Goal: Navigation & Orientation: Find specific page/section

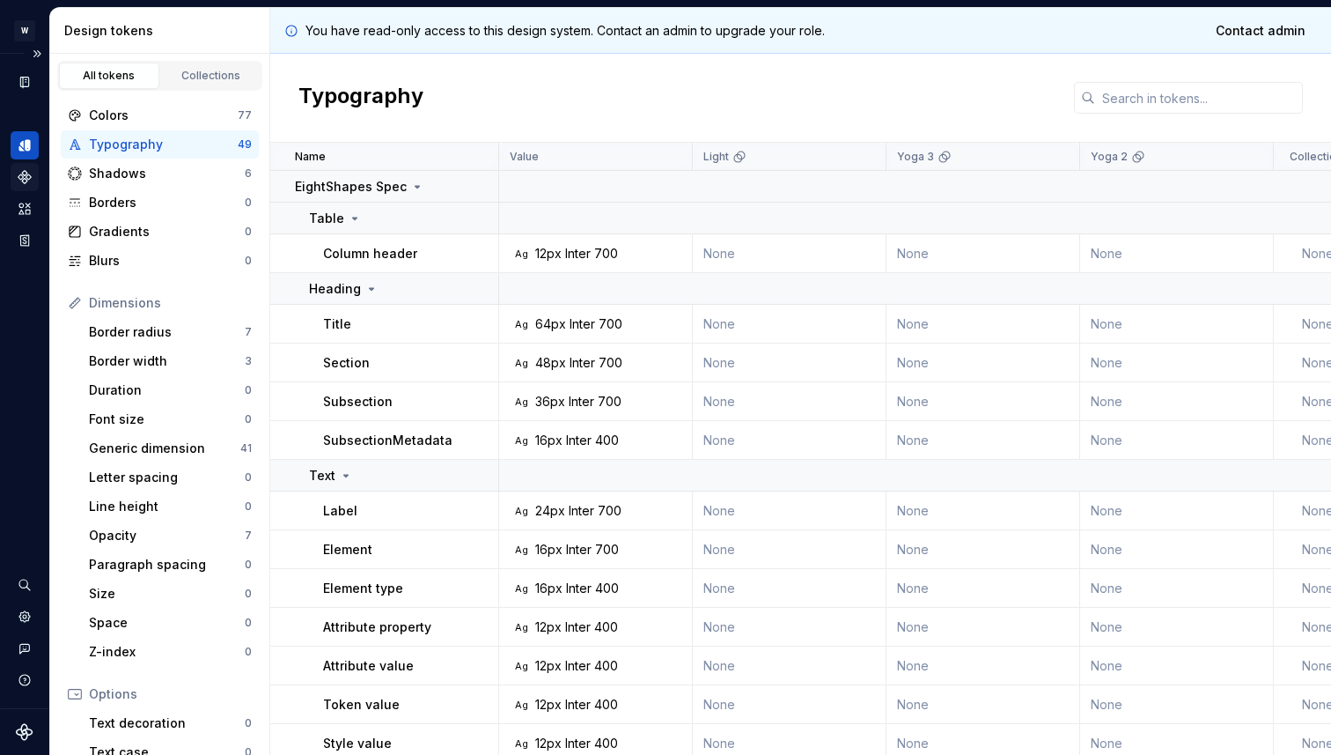
click at [31, 180] on icon "Components" at bounding box center [25, 177] width 16 height 16
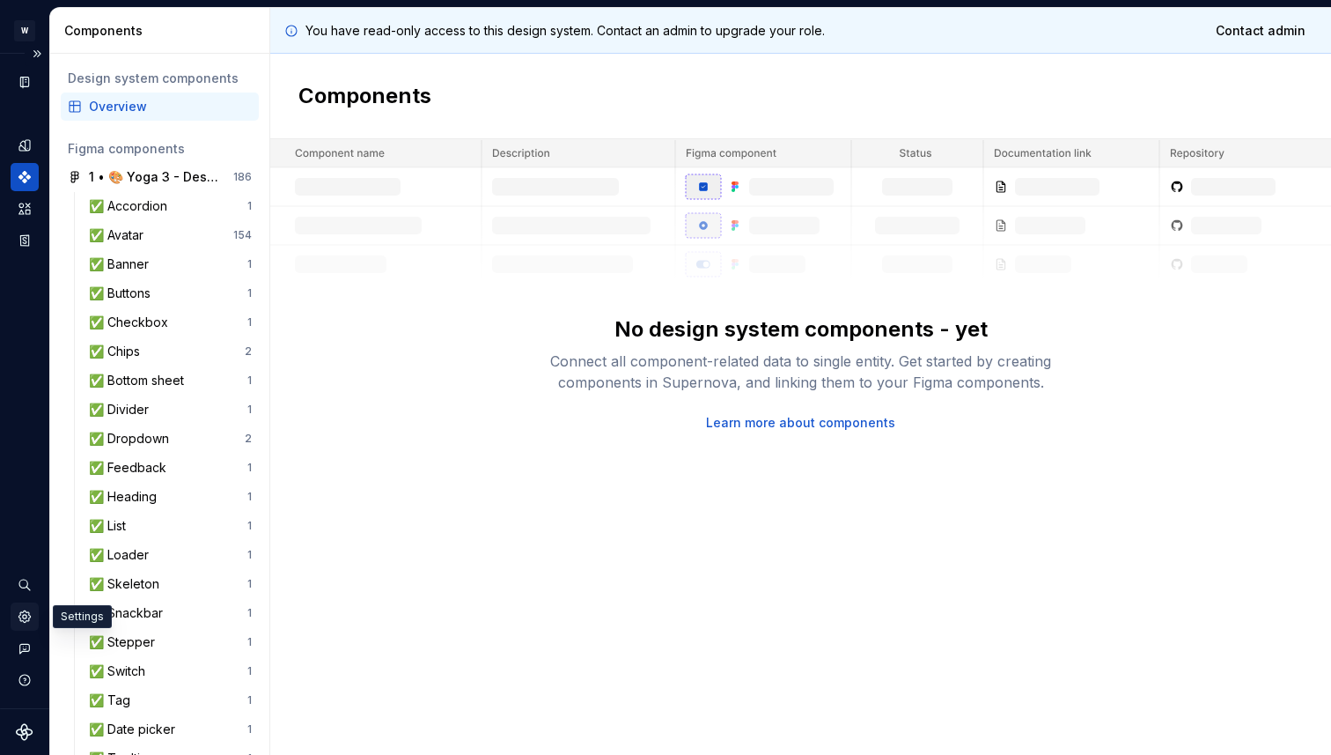
click at [18, 614] on icon "Settings" at bounding box center [25, 616] width 16 height 16
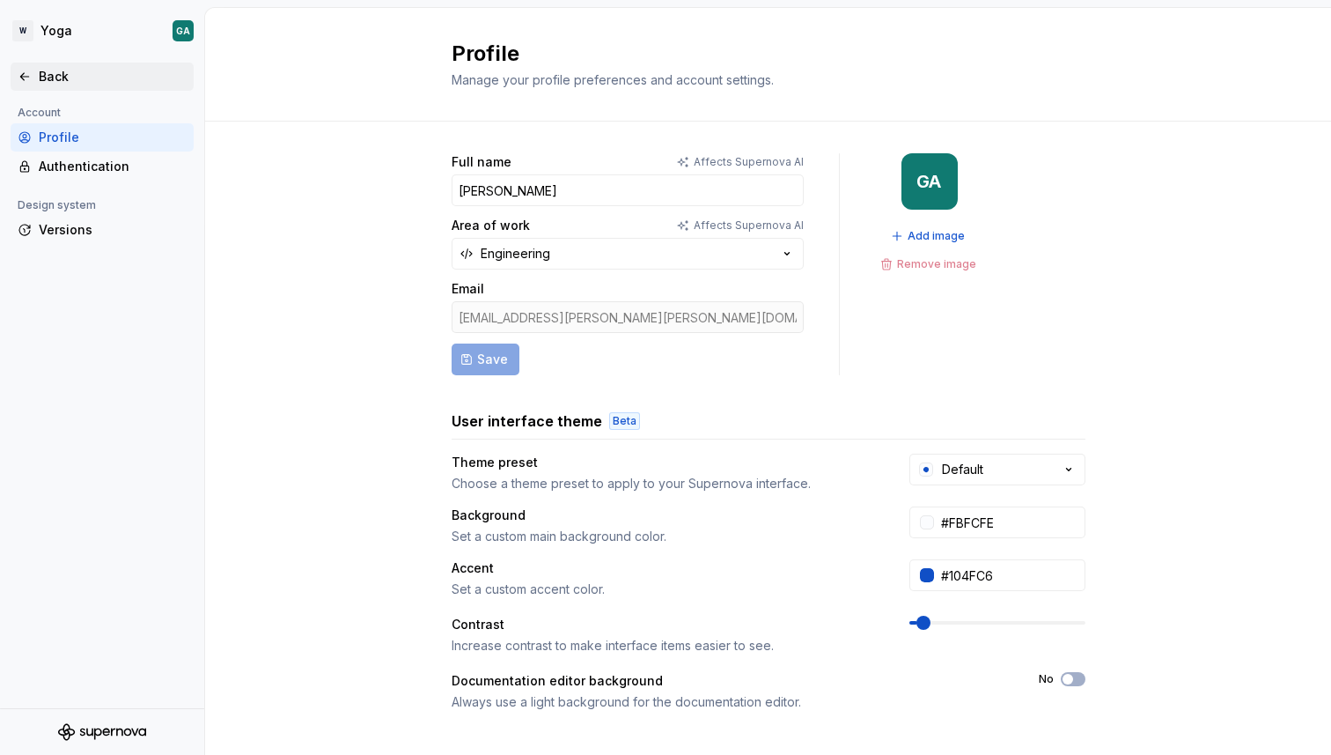
click at [70, 75] on div "Back" at bounding box center [113, 77] width 148 height 18
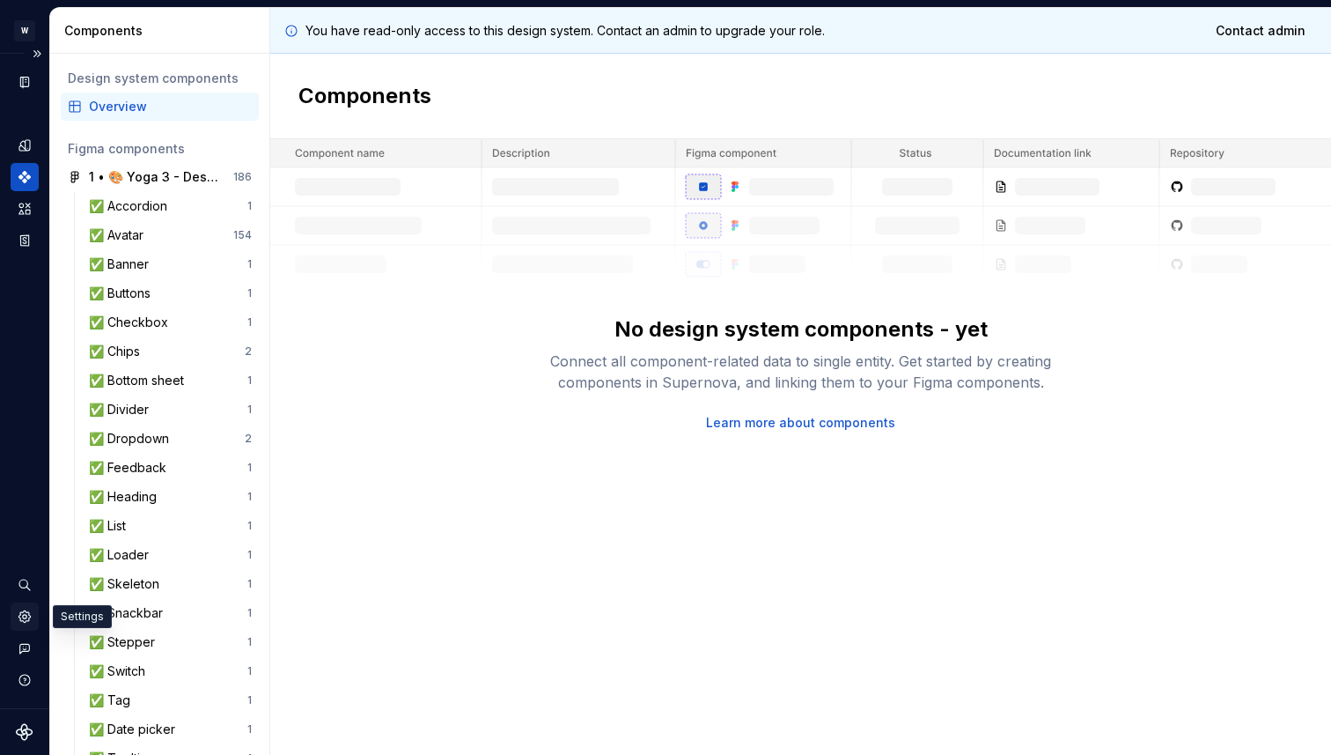
click at [31, 609] on icon "Settings" at bounding box center [25, 616] width 16 height 16
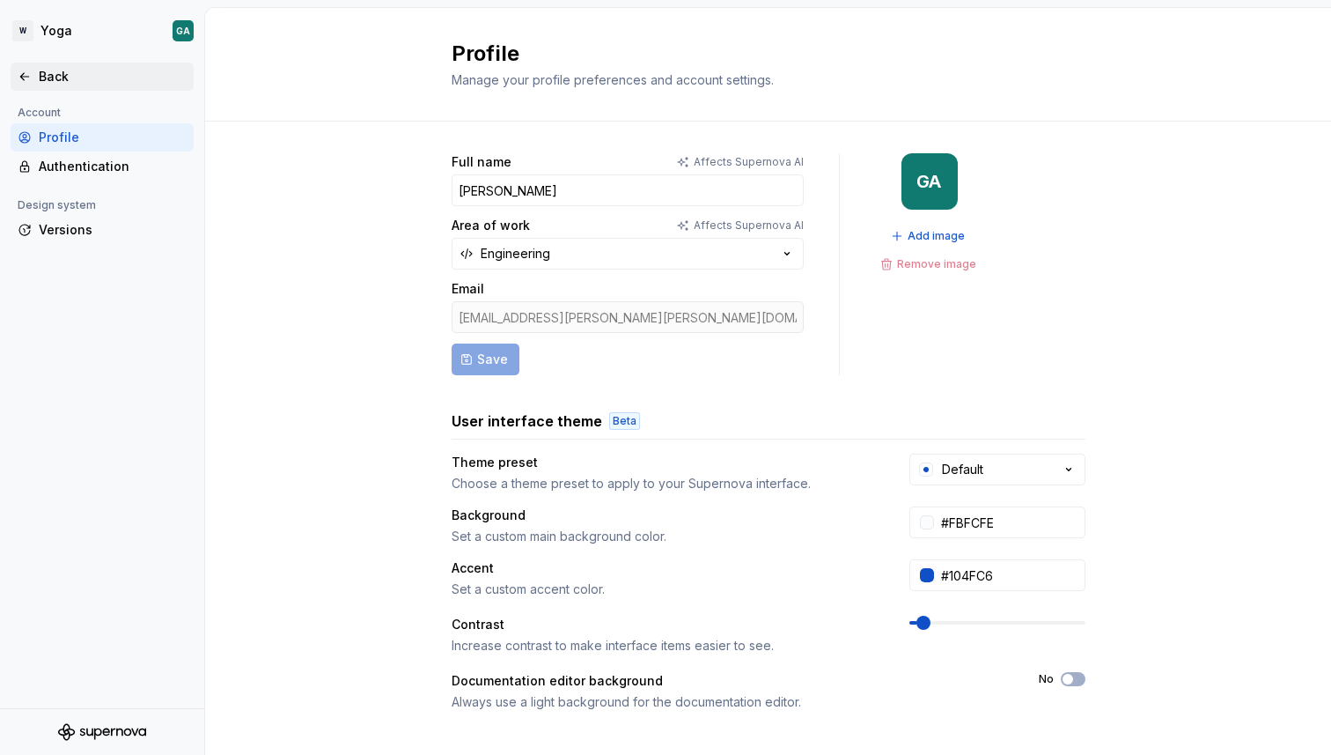
click at [62, 73] on div "Back" at bounding box center [113, 77] width 148 height 18
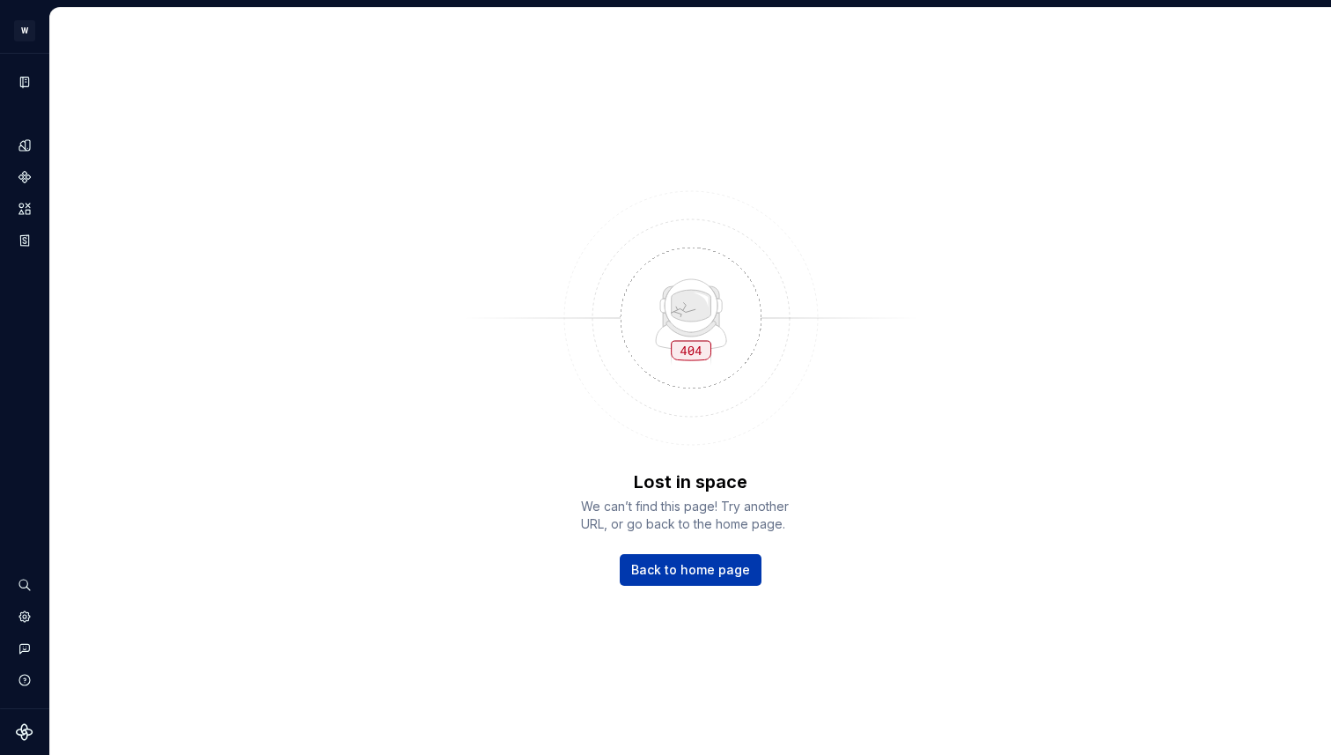
click at [694, 563] on span "Back to home page" at bounding box center [690, 570] width 119 height 18
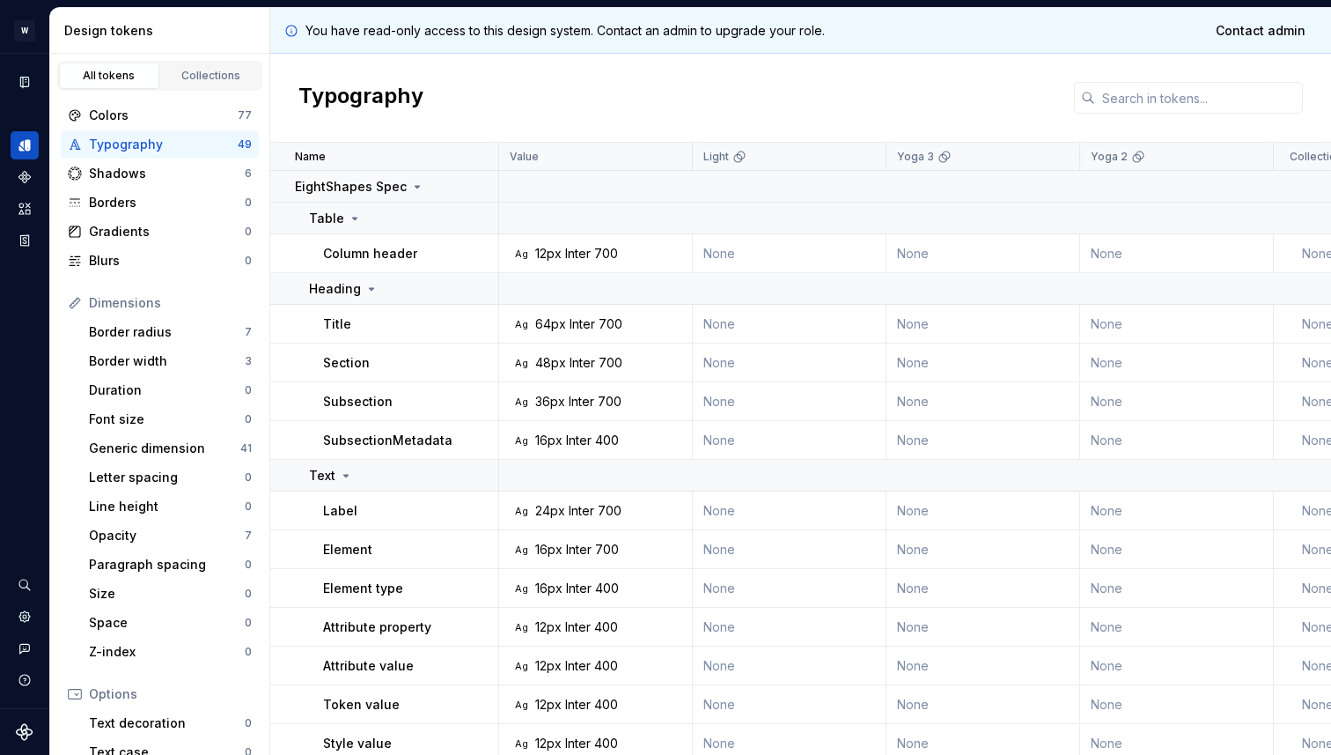
click at [597, 89] on div "Typography" at bounding box center [800, 98] width 1061 height 89
click at [34, 616] on div "Settings" at bounding box center [25, 616] width 28 height 28
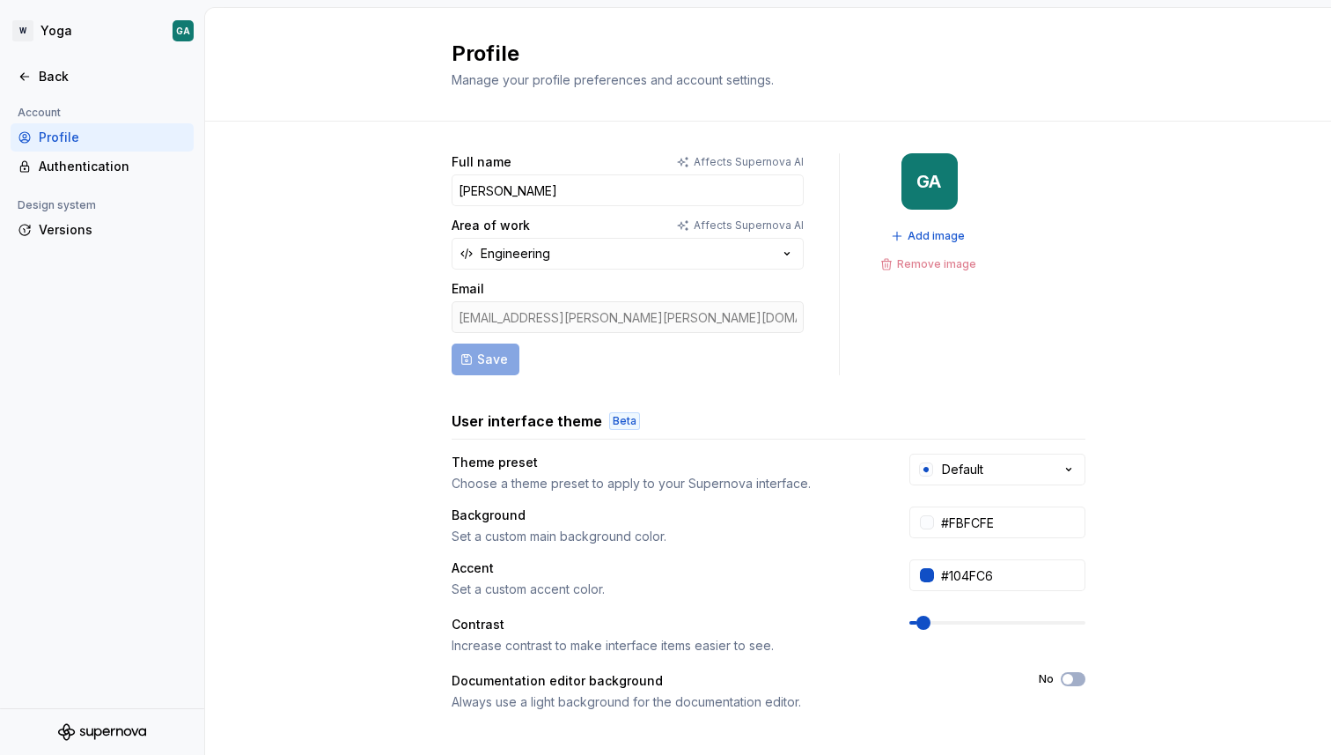
click at [122, 181] on div "Account Profile Authentication Design system Versions" at bounding box center [102, 178] width 204 height 152
click at [95, 166] on div "Authentication" at bounding box center [113, 167] width 148 height 18
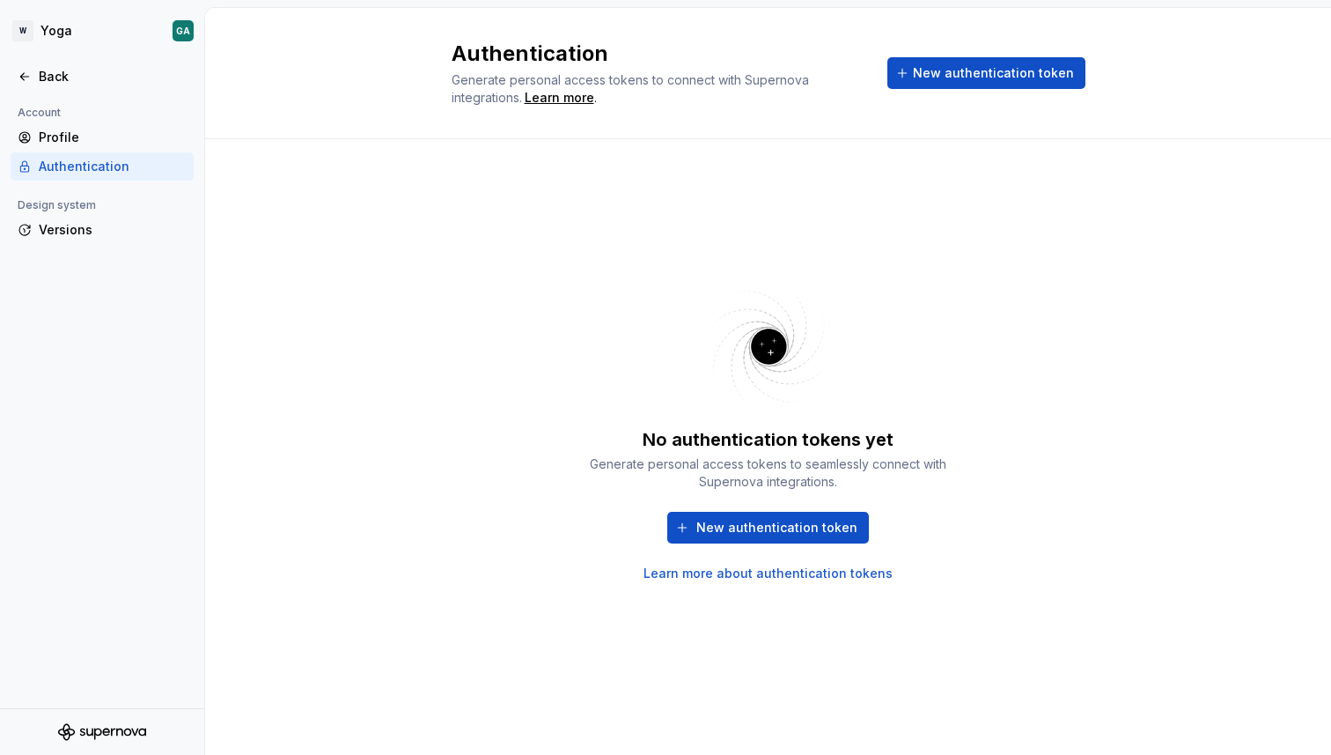
click at [751, 255] on div "No authentication tokens yet Generate personal access tokens to seamlessly conn…" at bounding box center [769, 429] width 634 height 517
click at [52, 72] on div "Back" at bounding box center [113, 77] width 148 height 18
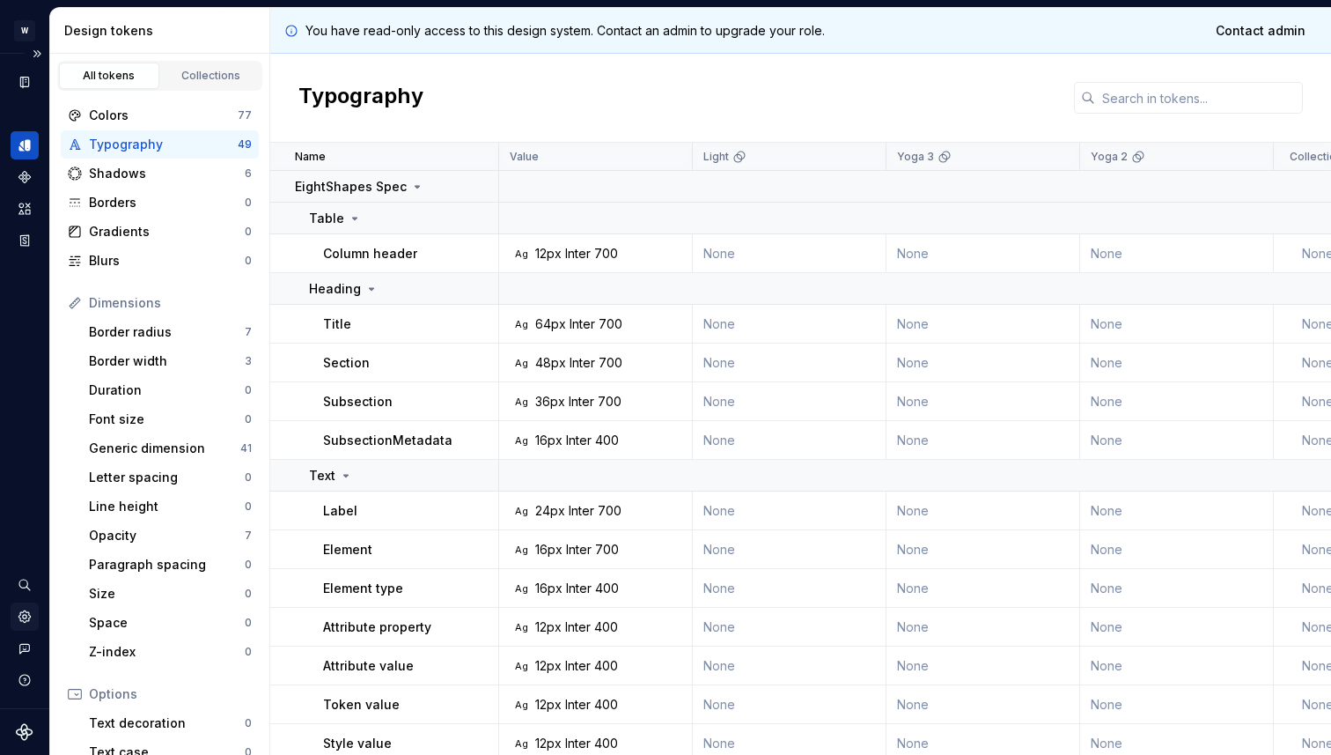
click at [31, 615] on icon "Settings" at bounding box center [25, 616] width 16 height 16
